Goal: Book appointment/travel/reservation

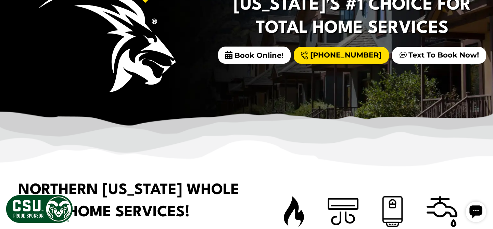
scroll to position [188, 0]
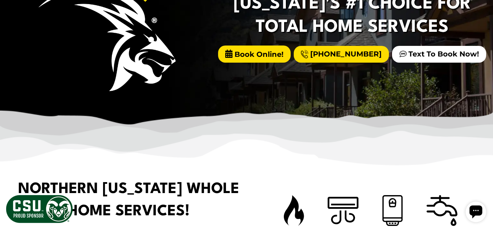
click at [265, 56] on span "Book Online!" at bounding box center [254, 53] width 73 height 17
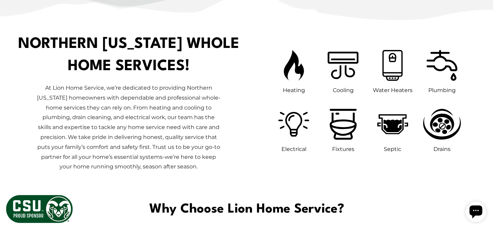
scroll to position [335, 0]
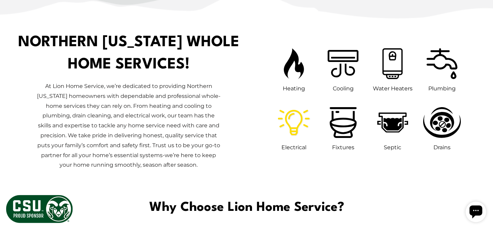
click at [286, 121] on icon at bounding box center [294, 122] width 32 height 25
